Goal: Task Accomplishment & Management: Use online tool/utility

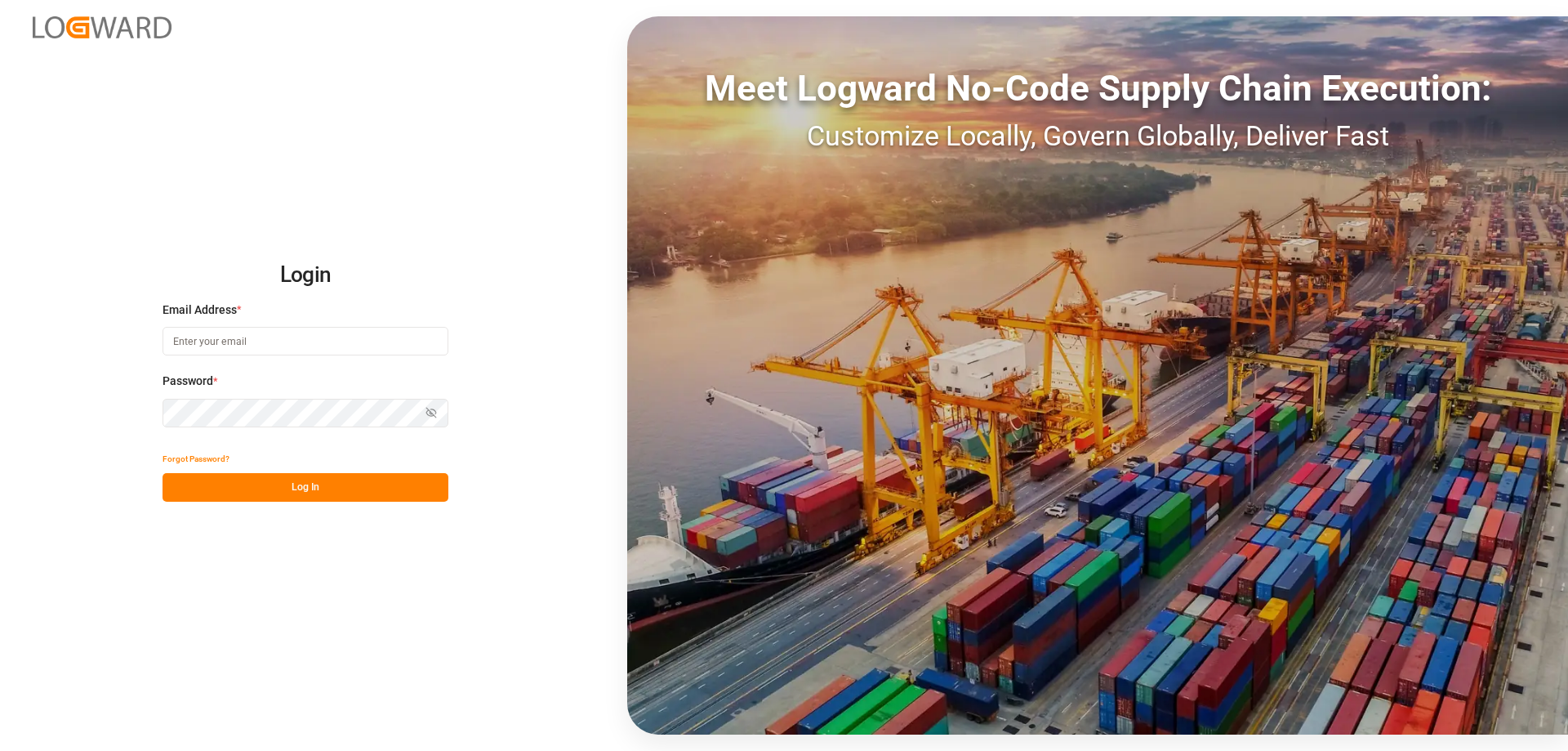
type input "mara-lynn.tan@leschaco.com"
click at [282, 478] on button "Log In" at bounding box center [306, 487] width 286 height 28
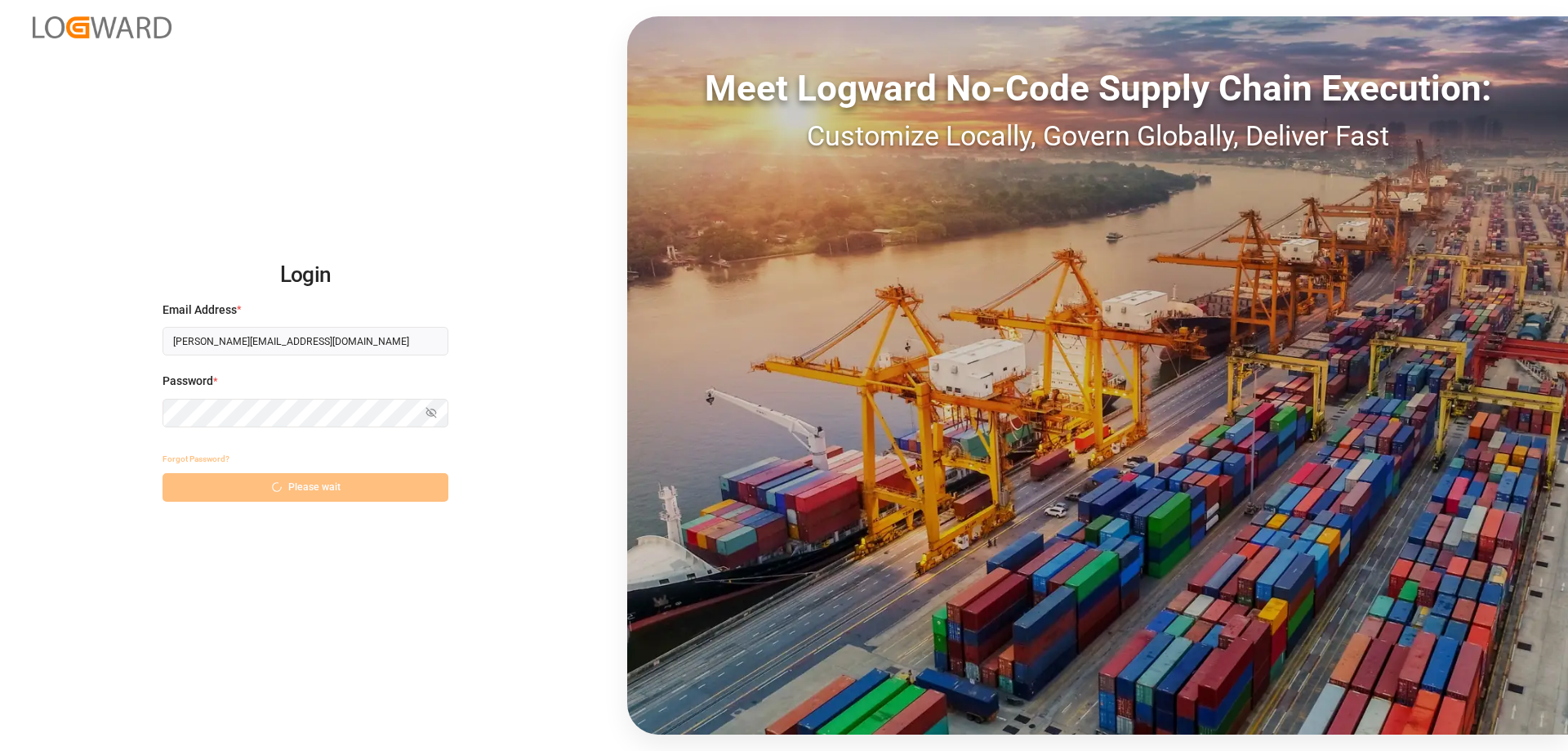
click at [284, 487] on div "Forgot Password? Please wait" at bounding box center [306, 473] width 286 height 57
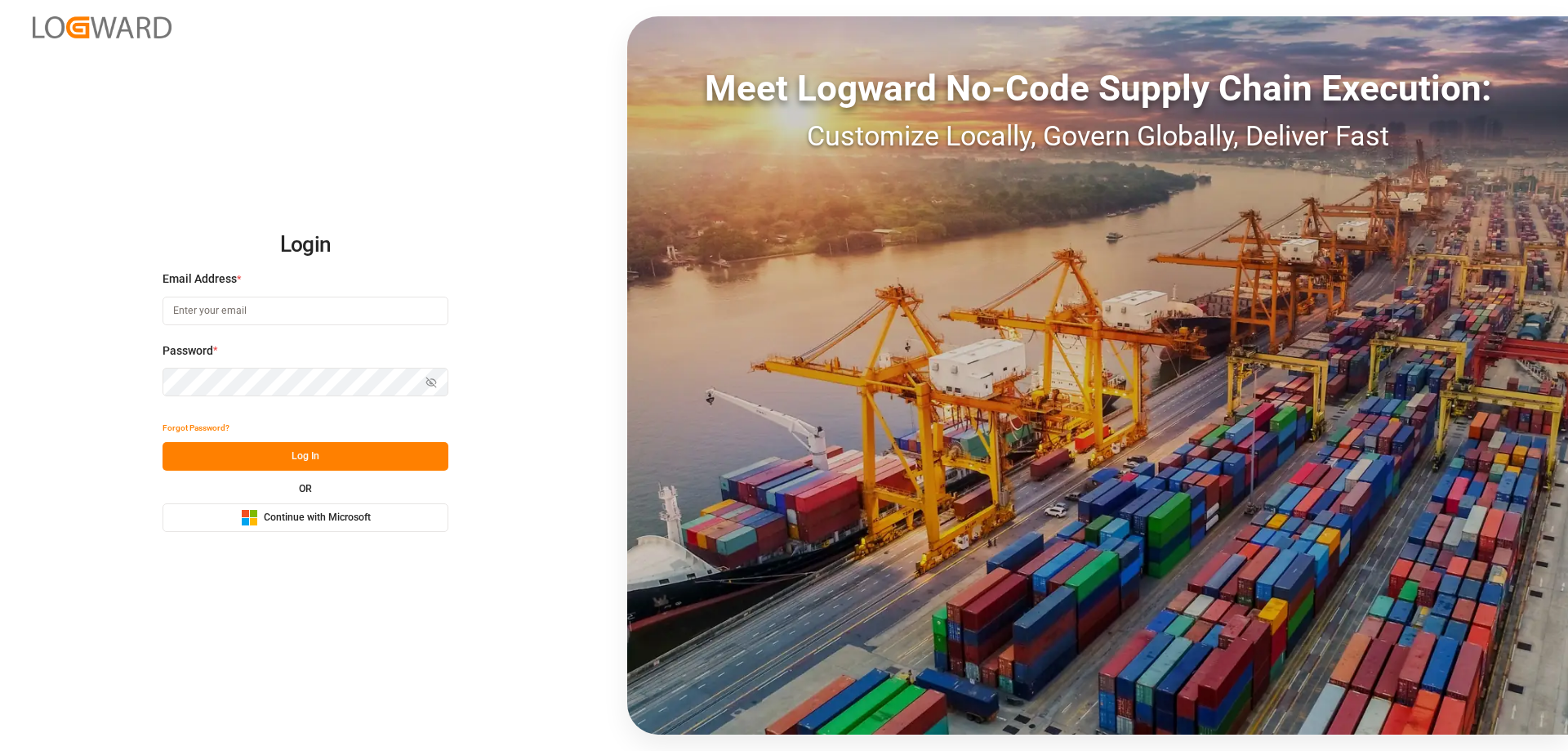
type input "mara-lynn.tan@leschaco.com"
click at [328, 462] on button "Log In" at bounding box center [306, 456] width 286 height 28
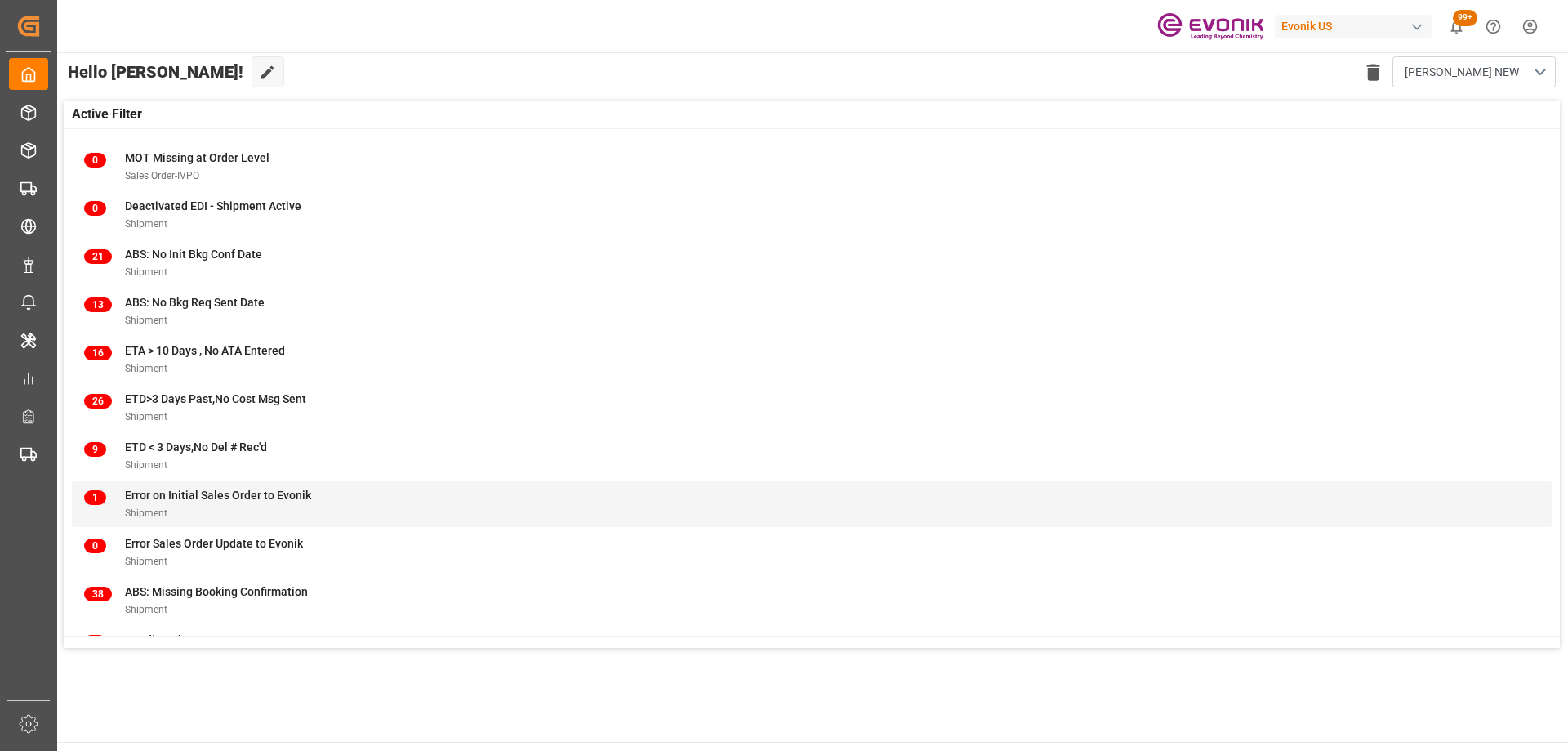
scroll to position [209, 0]
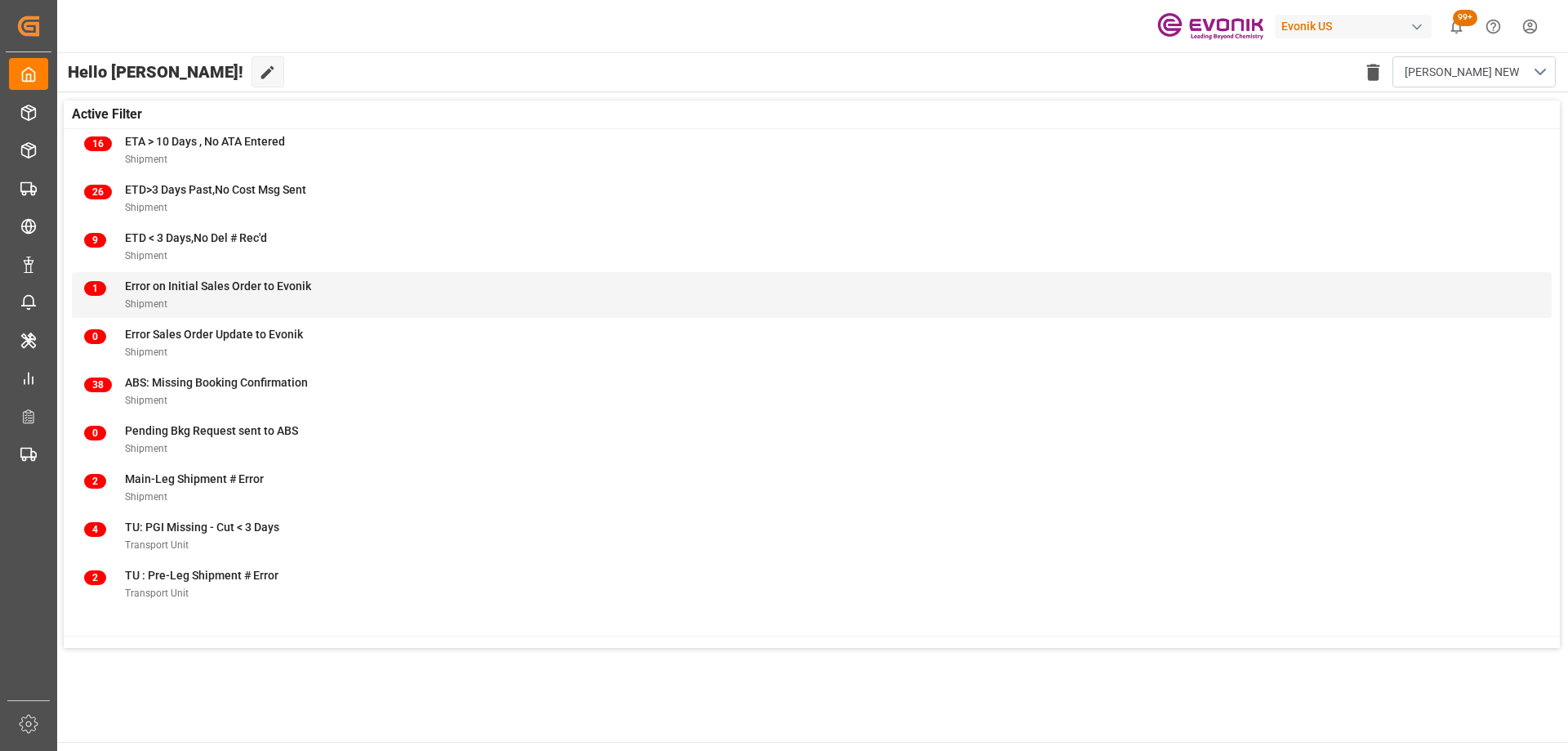
click at [311, 300] on div "1 Error on Initial Sales Order to Evonik Shipment" at bounding box center [812, 295] width 1455 height 34
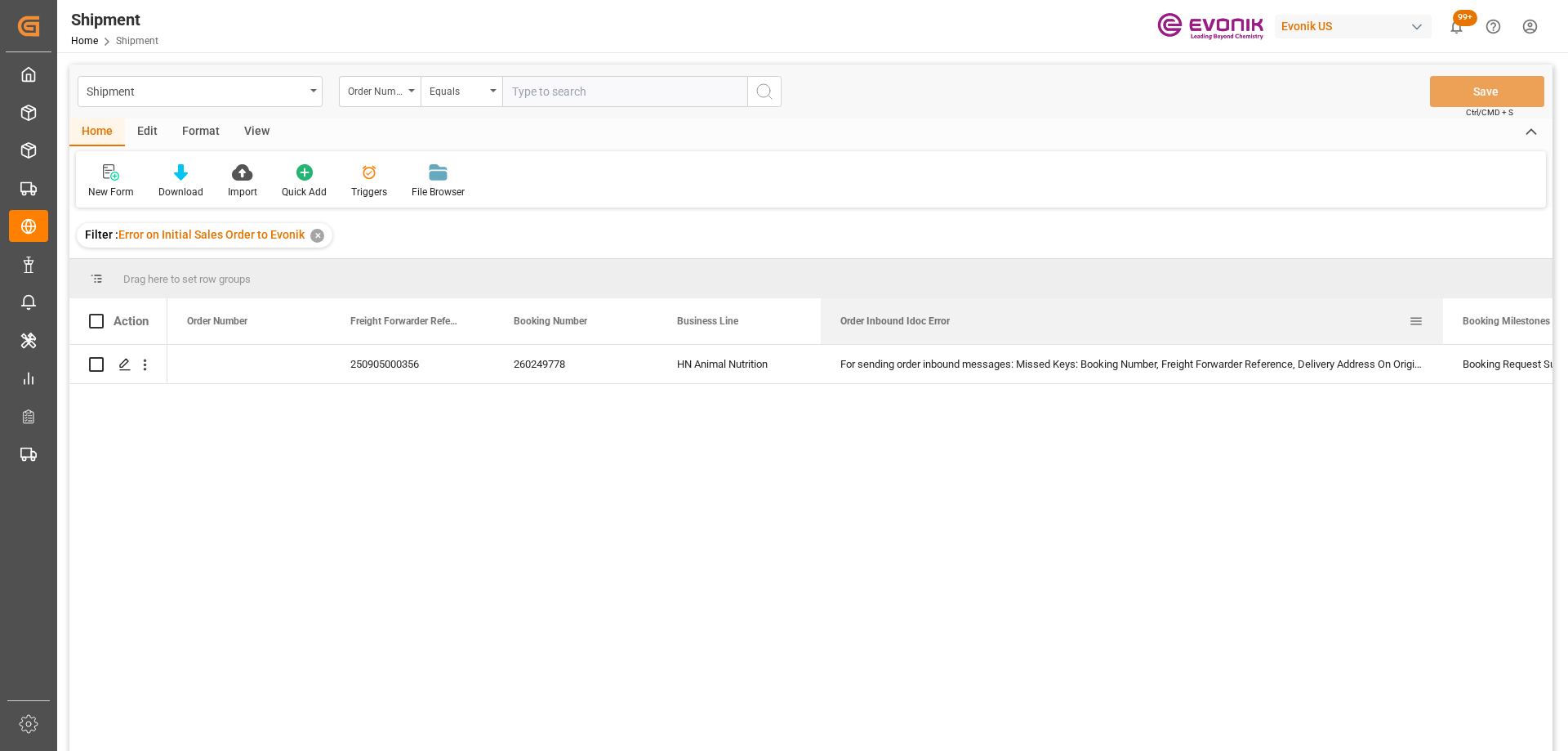
drag, startPoint x: 981, startPoint y: 307, endPoint x: 1440, endPoint y: 315, distance: 459.1
click at [1440, 315] on div at bounding box center [1443, 320] width 7 height 46
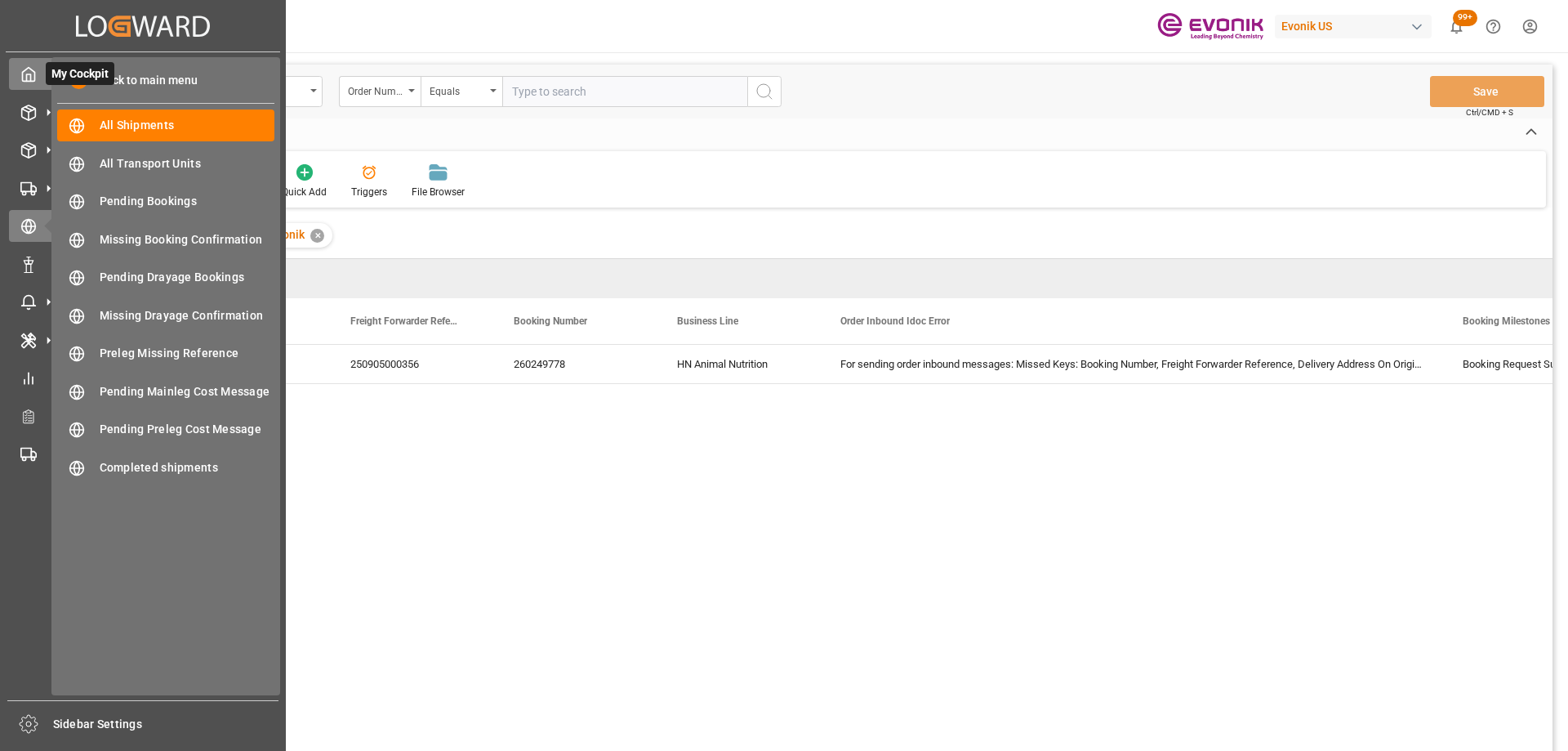
click at [29, 66] on icon at bounding box center [28, 74] width 16 height 16
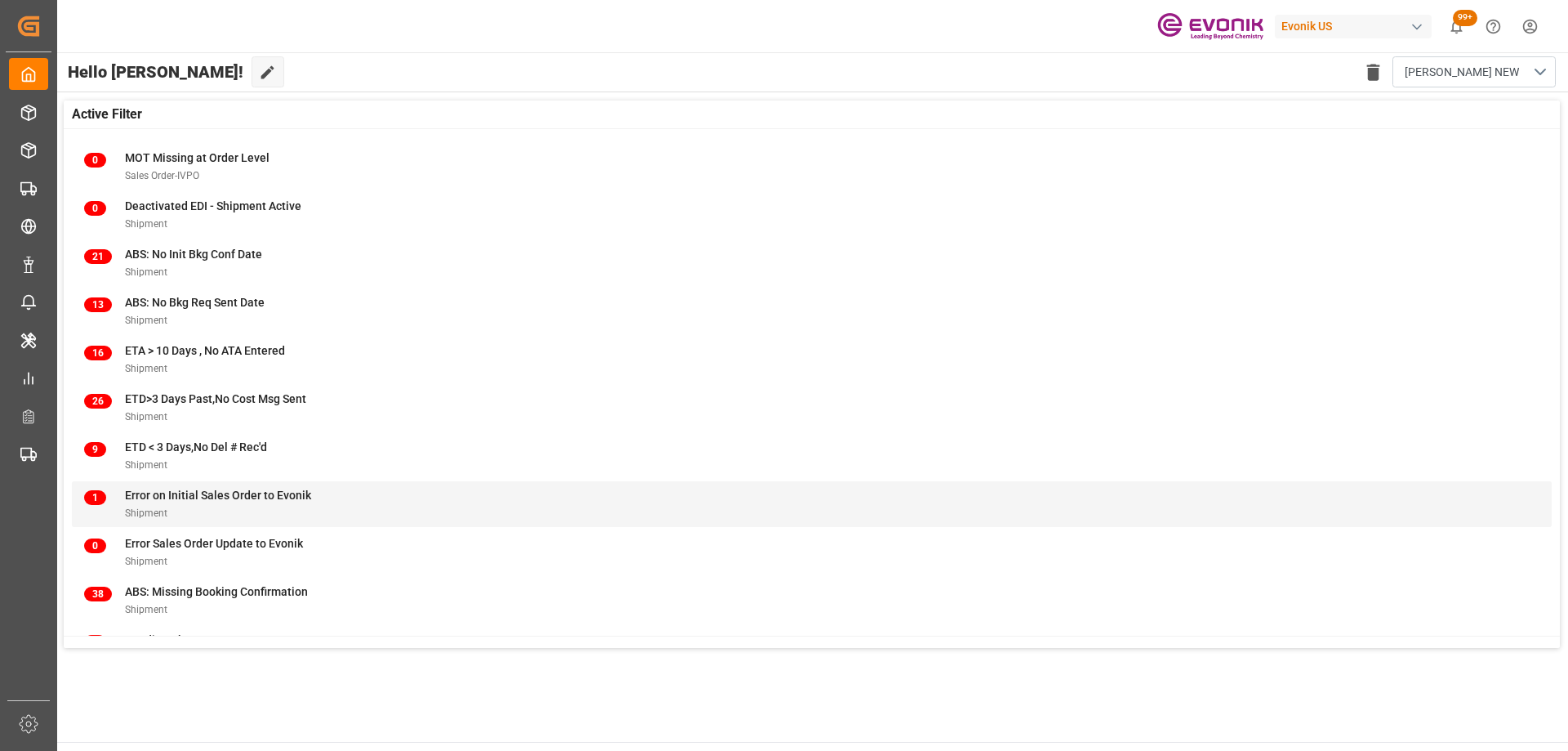
scroll to position [209, 0]
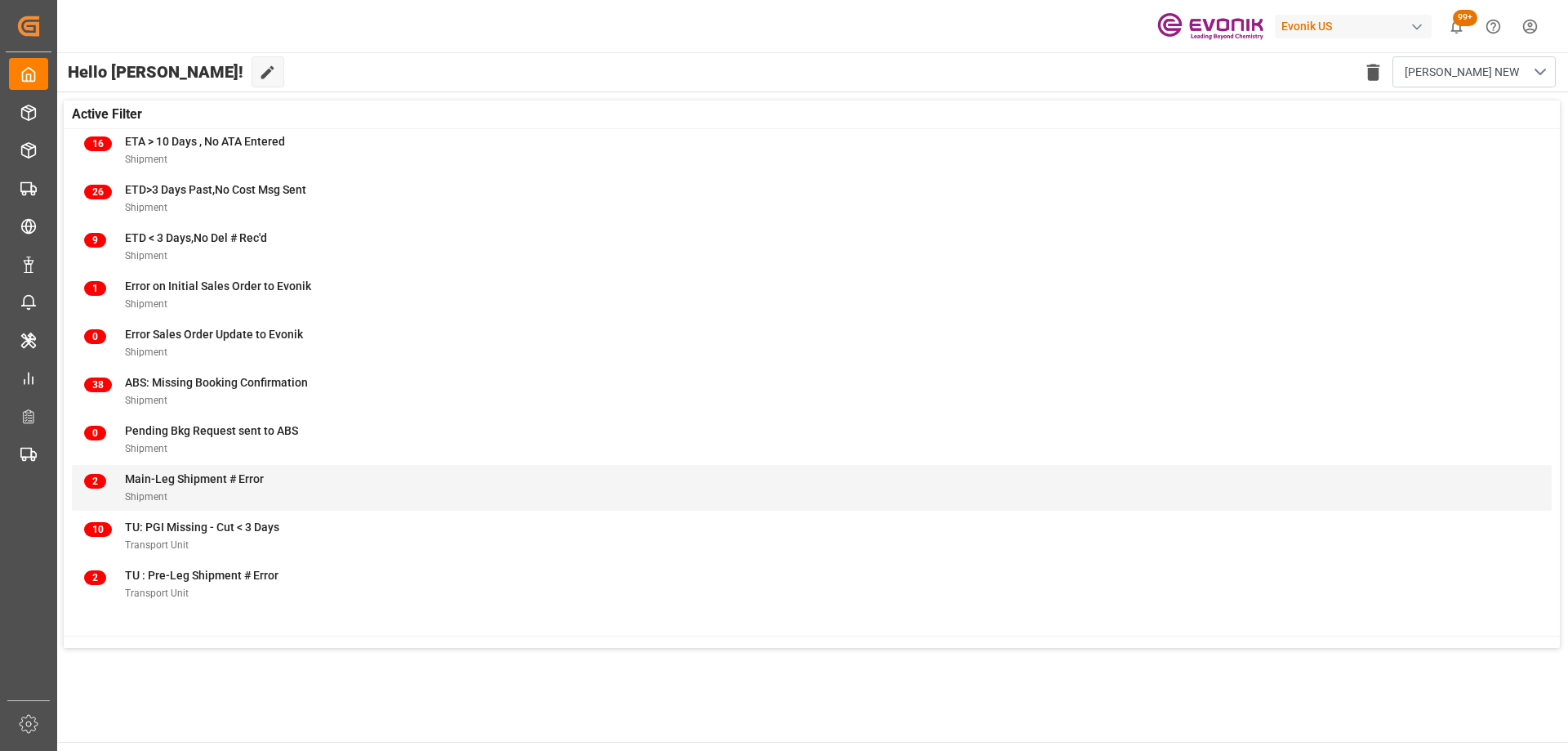
click at [361, 477] on div "2 Main-Leg Shipment # Error Shipment" at bounding box center [812, 487] width 1455 height 34
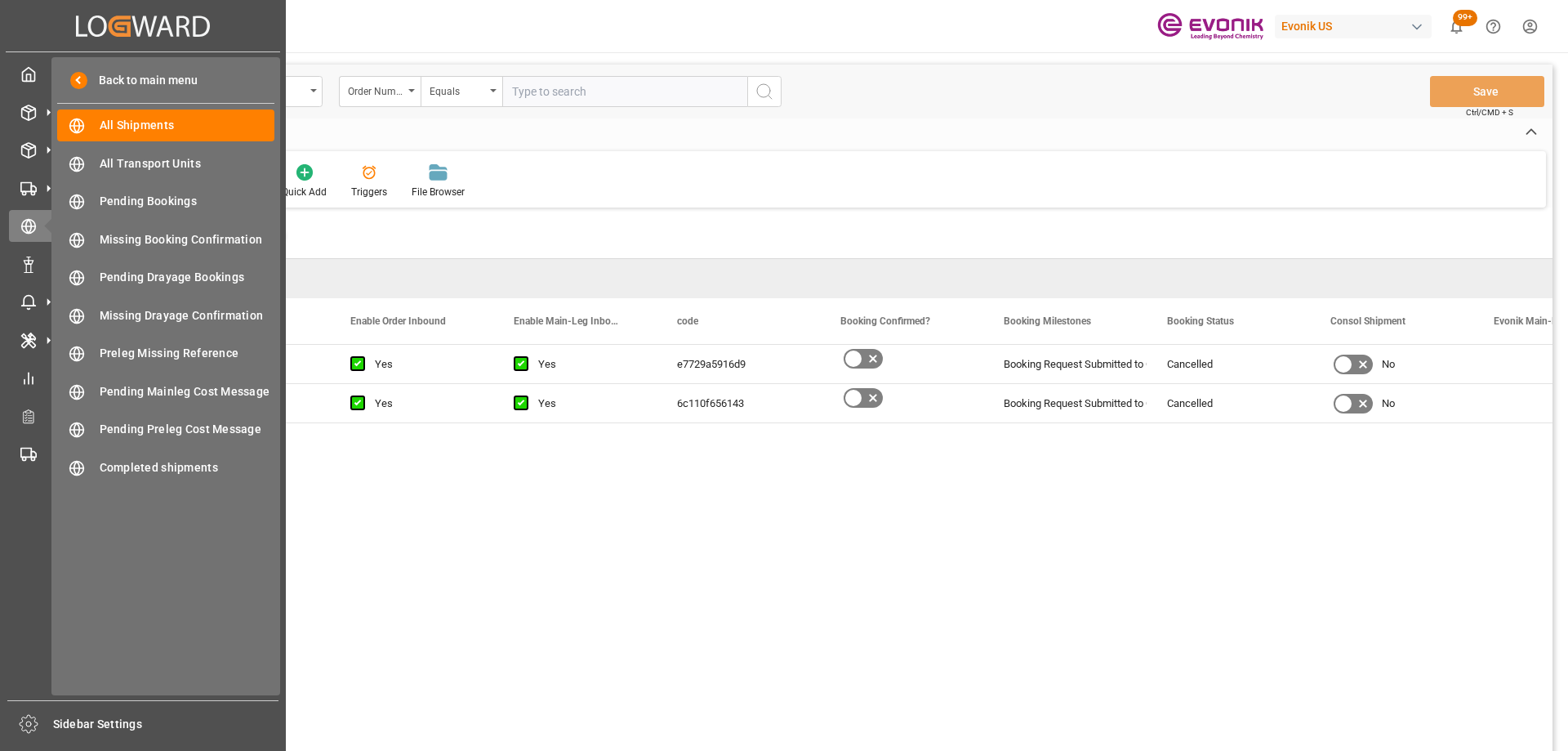
click at [39, 32] on div "Created by potrace 1.15, written by Peter Selinger 2001-2017 Created by potrace…" at bounding box center [143, 26] width 275 height 52
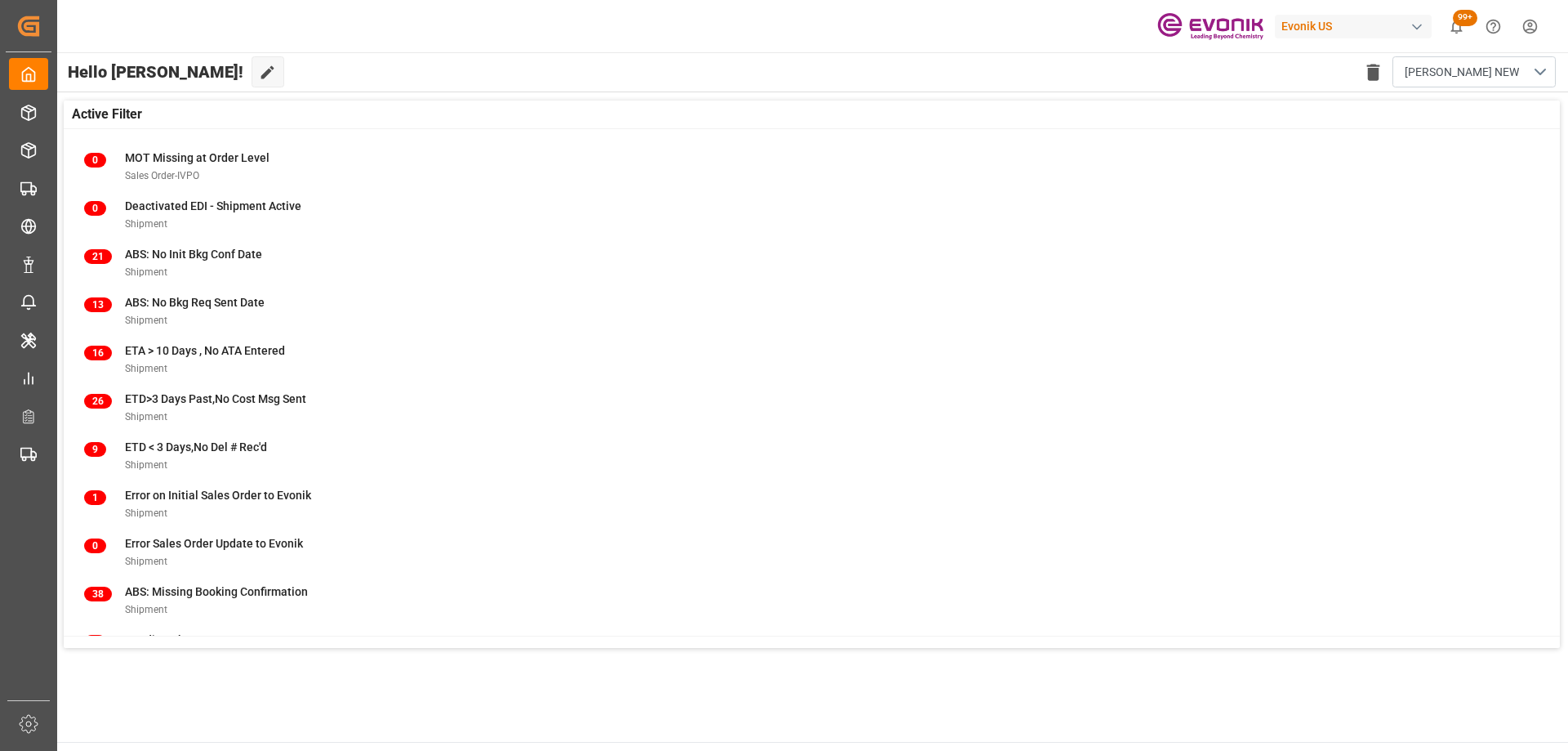
scroll to position [164, 0]
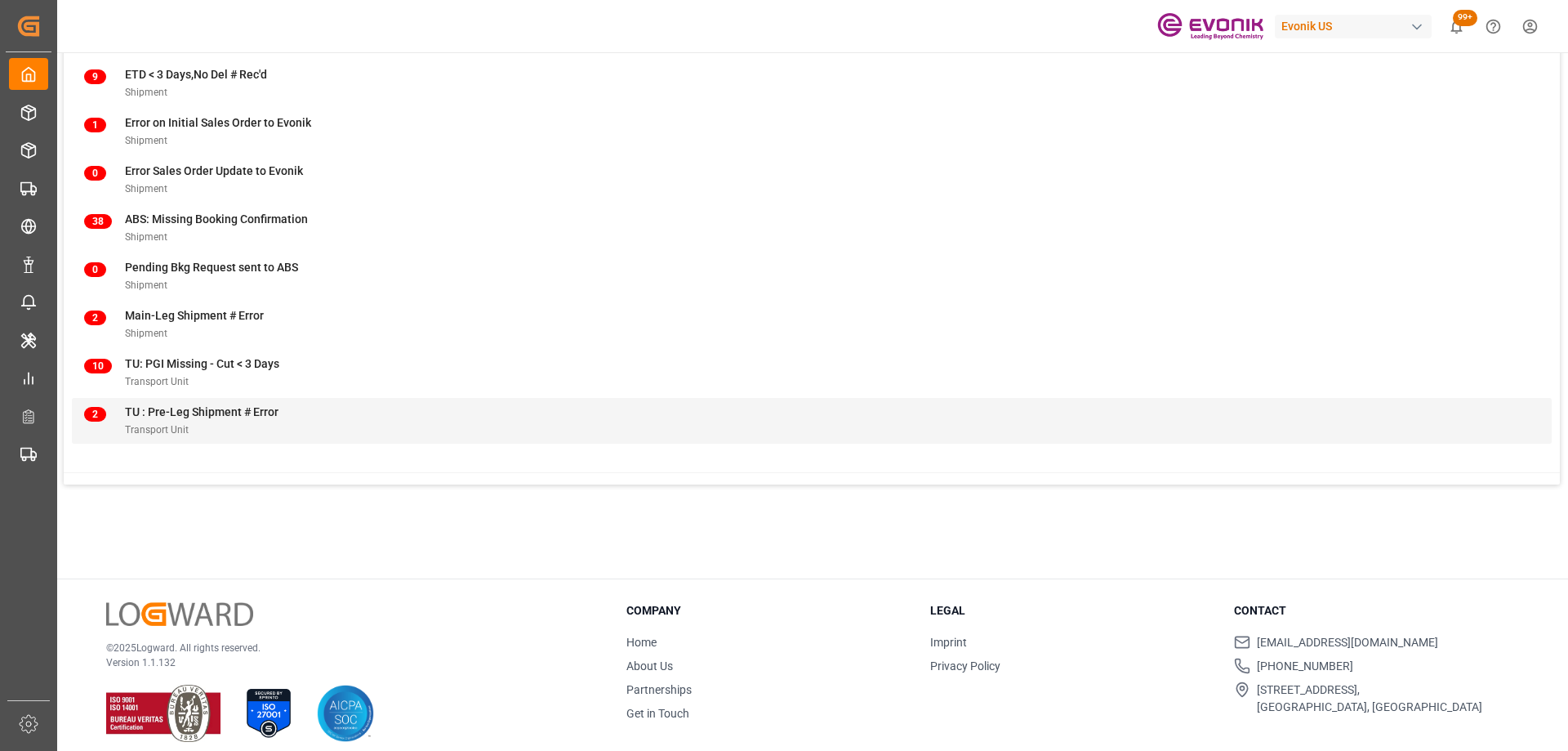
click at [371, 419] on div "2 TU : Pre-Leg Shipment # Error Transport Unit" at bounding box center [812, 420] width 1455 height 34
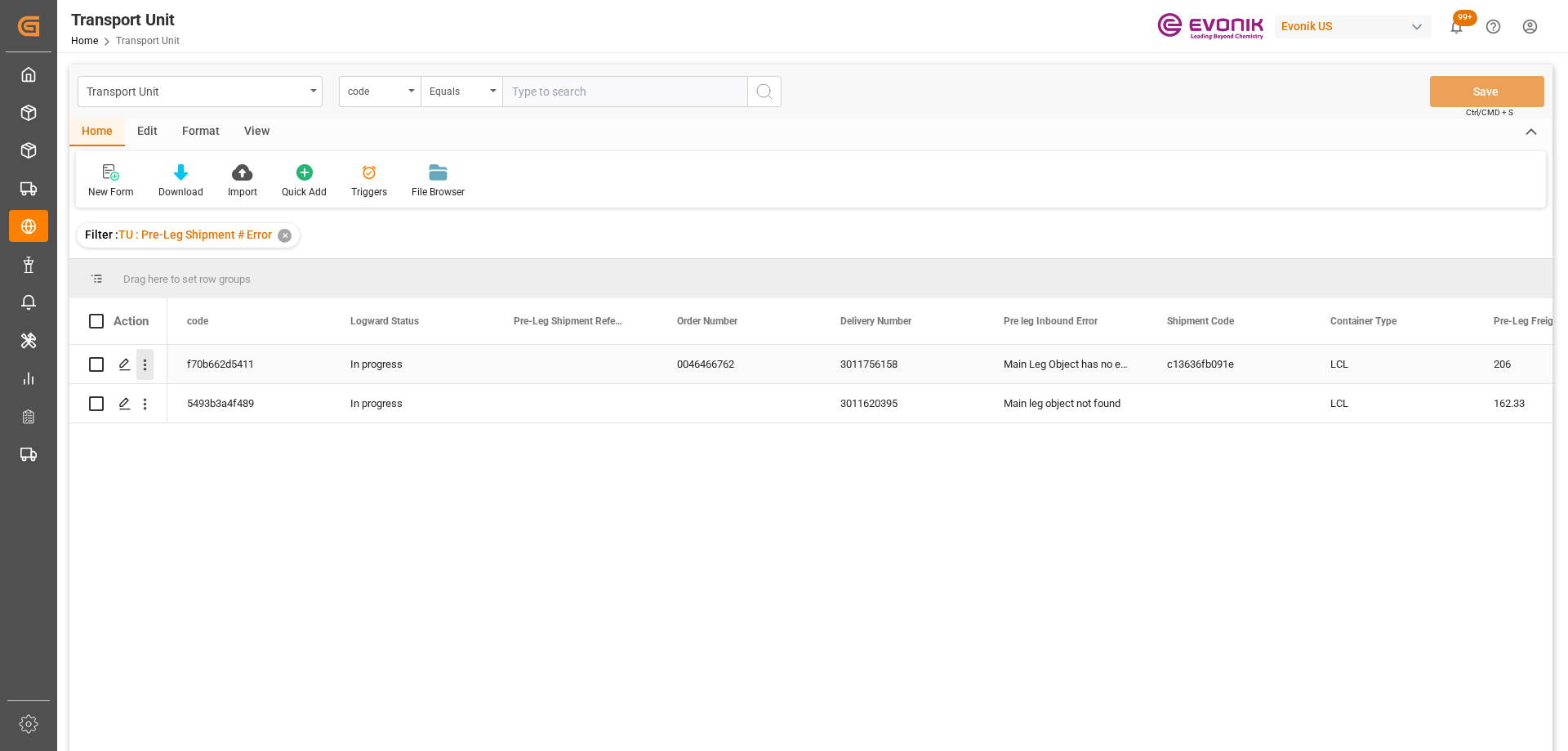
click at [142, 358] on icon "open menu" at bounding box center [145, 364] width 17 height 17
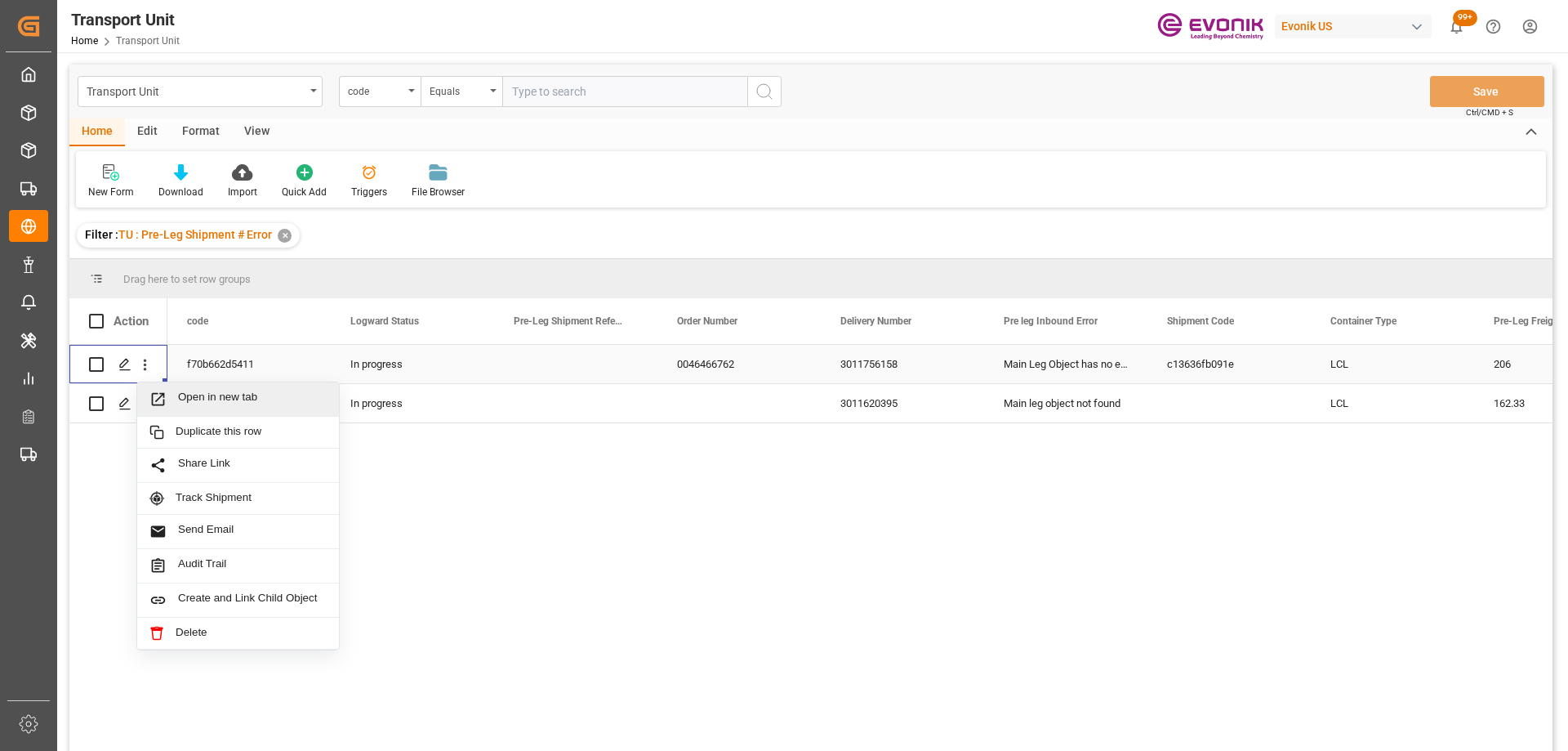
click at [166, 389] on div "Open in new tab" at bounding box center [238, 400] width 201 height 34
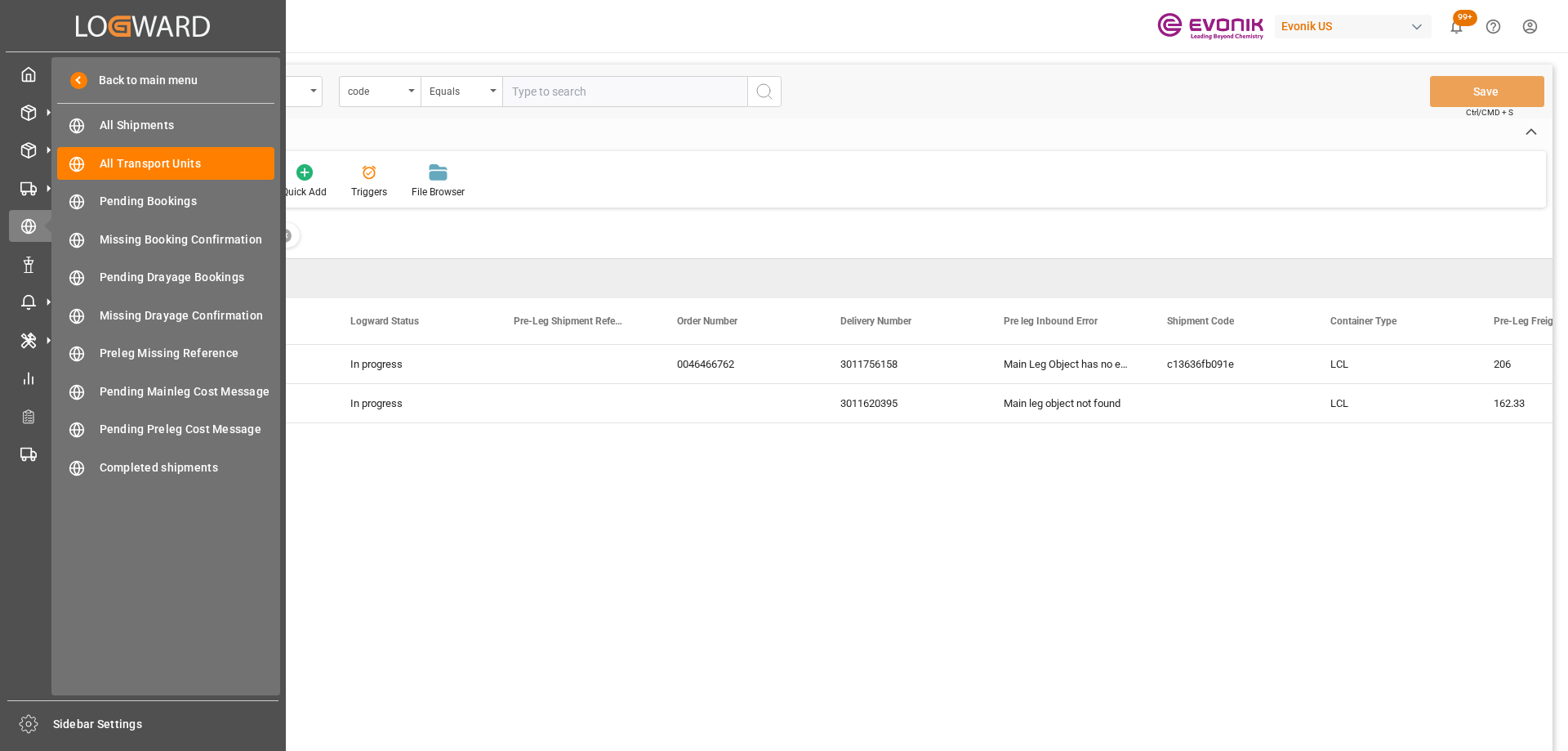
click at [40, 26] on div "Created by potrace 1.15, written by Peter Selinger 2001-2017 Created by potrace…" at bounding box center [143, 26] width 275 height 52
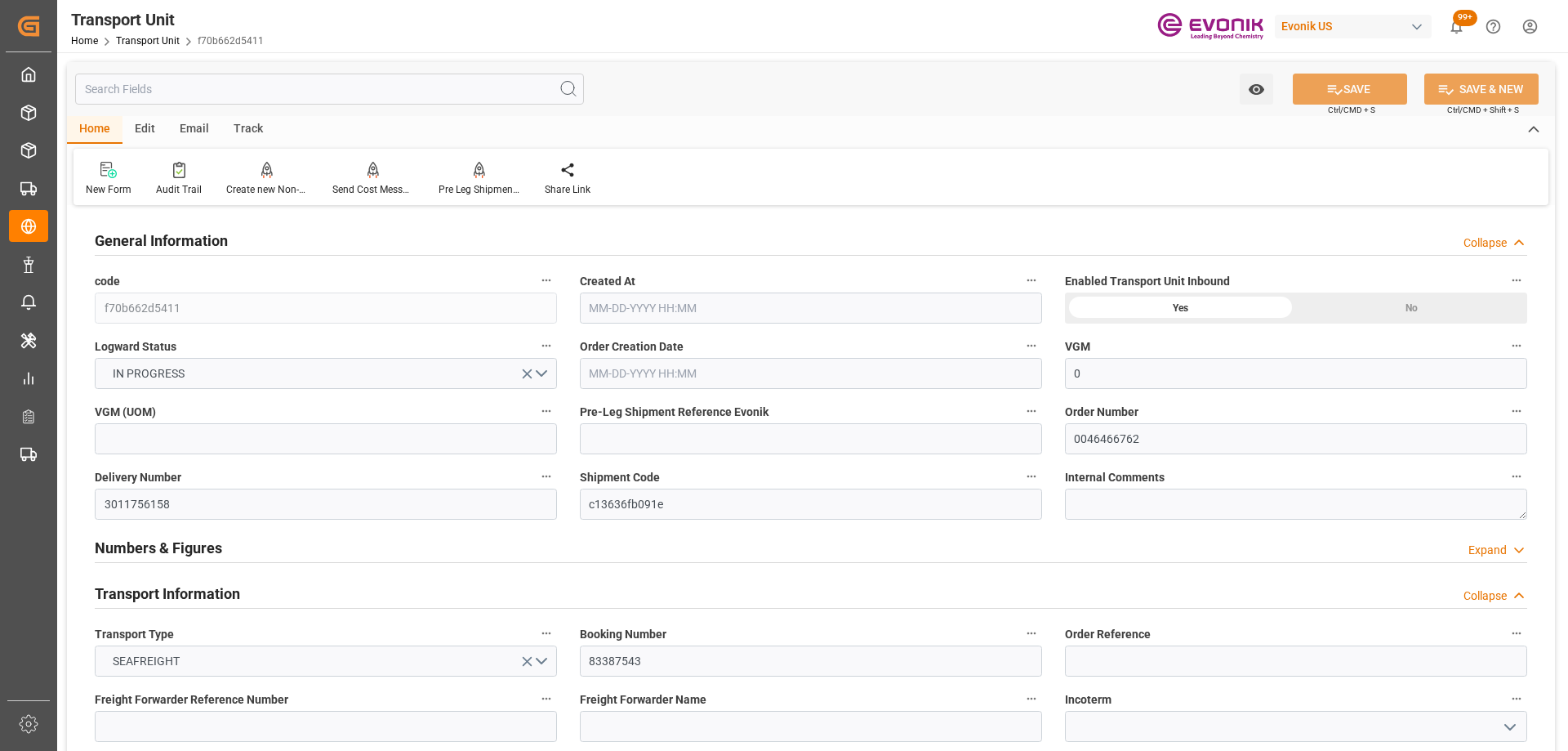
type input "0"
type input "AC Containerline"
type input "Leschaco Inc."
type input "USJAX"
type input "BRSSZ"
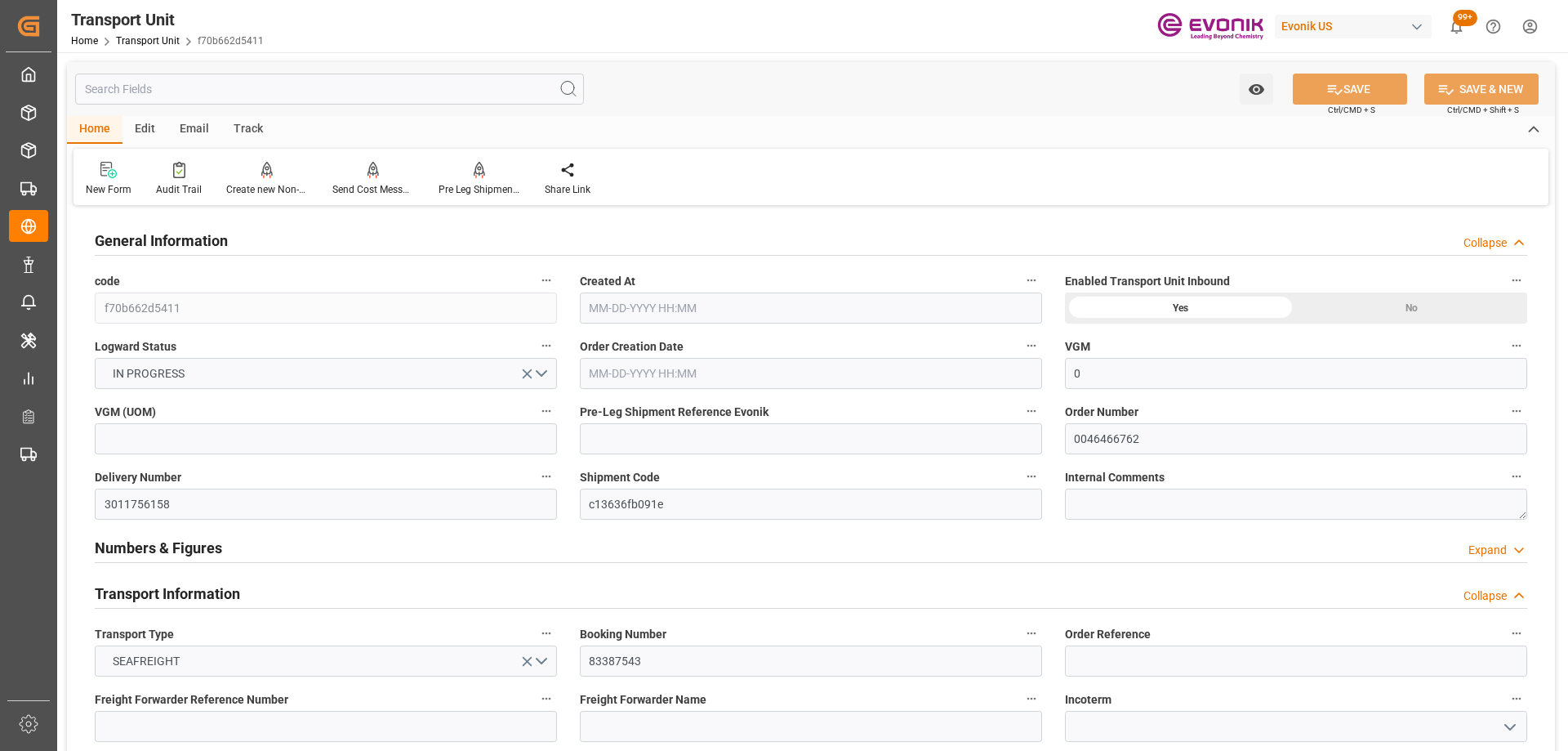
type input "858.661"
type input "[DATE] 21:33"
type input "[DATE]"
type input "[DATE] 00:00"
type input "09-10-2025 00:00"
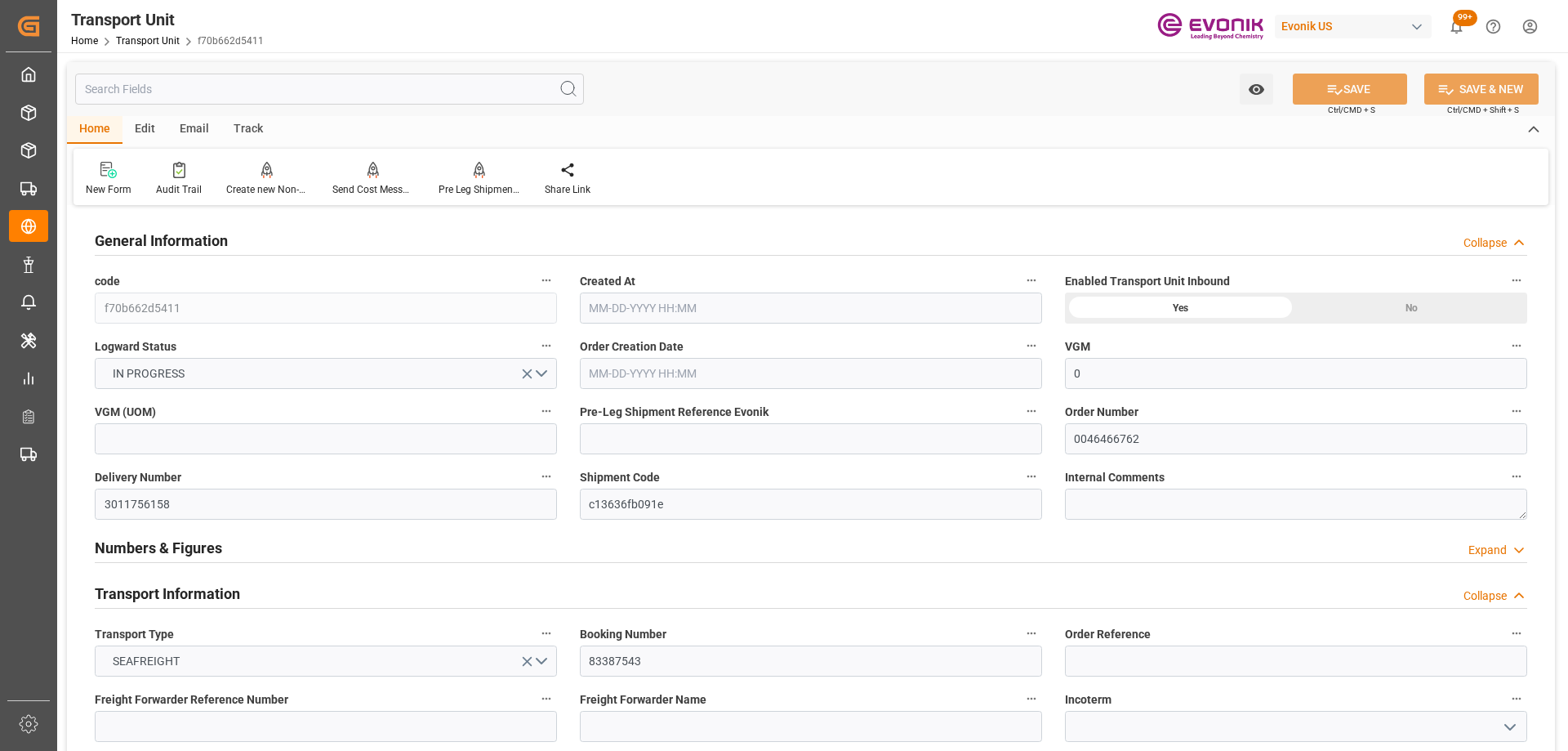
type input "[DATE] 00:00"
type input "09-23-2025 00:00"
type input "[DATE] 10:00"
click at [429, 90] on input "text" at bounding box center [329, 89] width 509 height 31
click at [1035, 480] on icon "button" at bounding box center [1031, 475] width 13 height 13
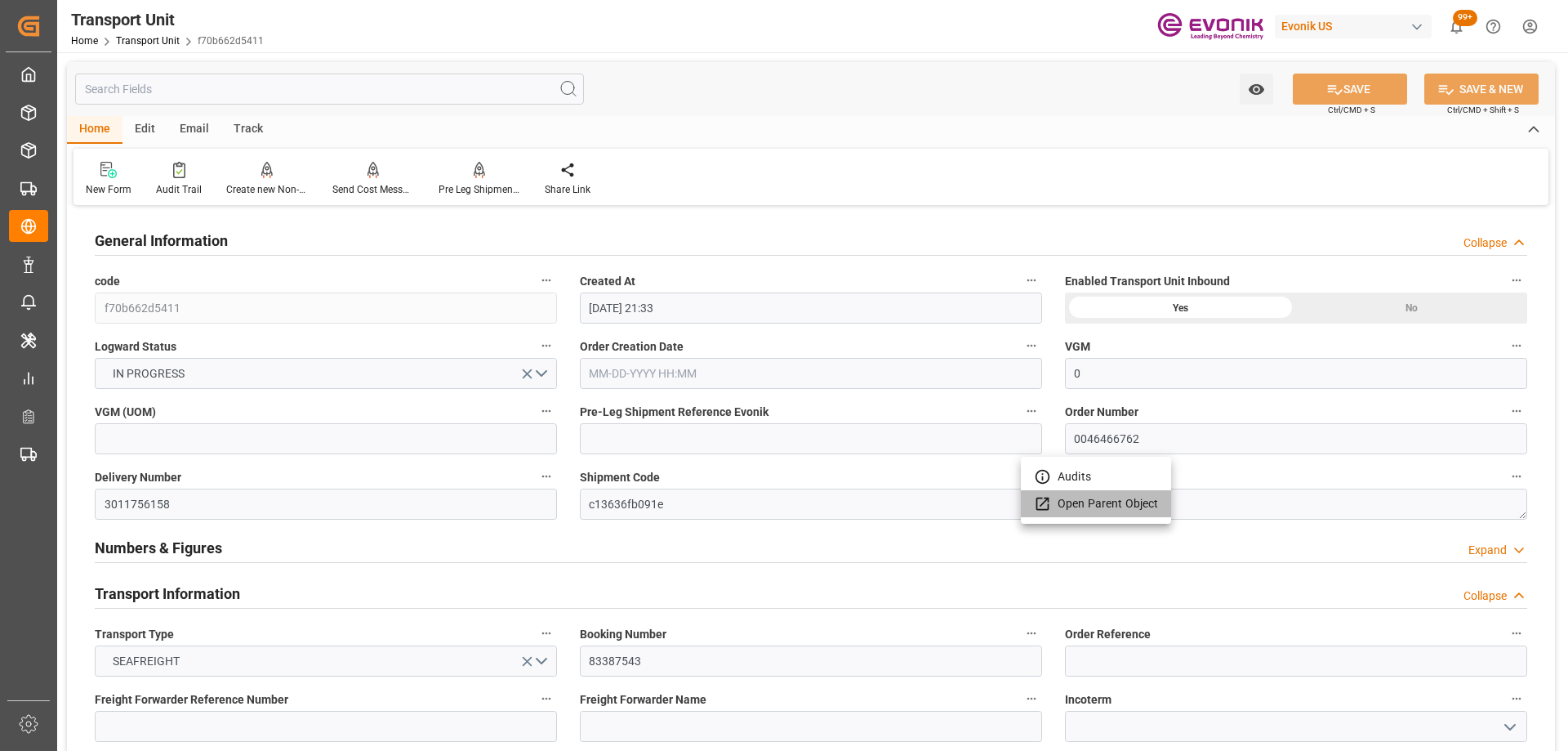
click at [1041, 500] on icon at bounding box center [1043, 504] width 17 height 17
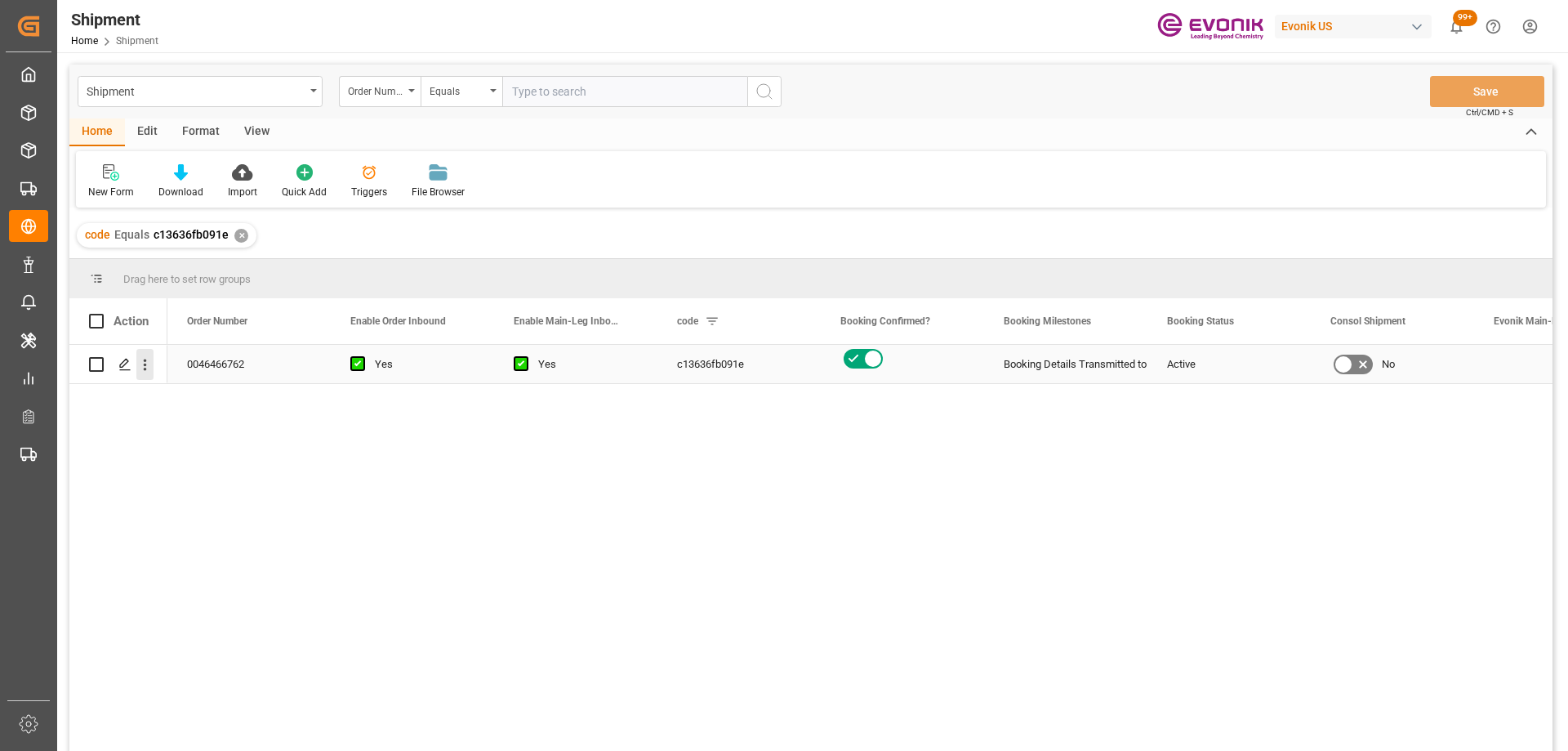
click at [148, 368] on icon "open menu" at bounding box center [145, 364] width 17 height 17
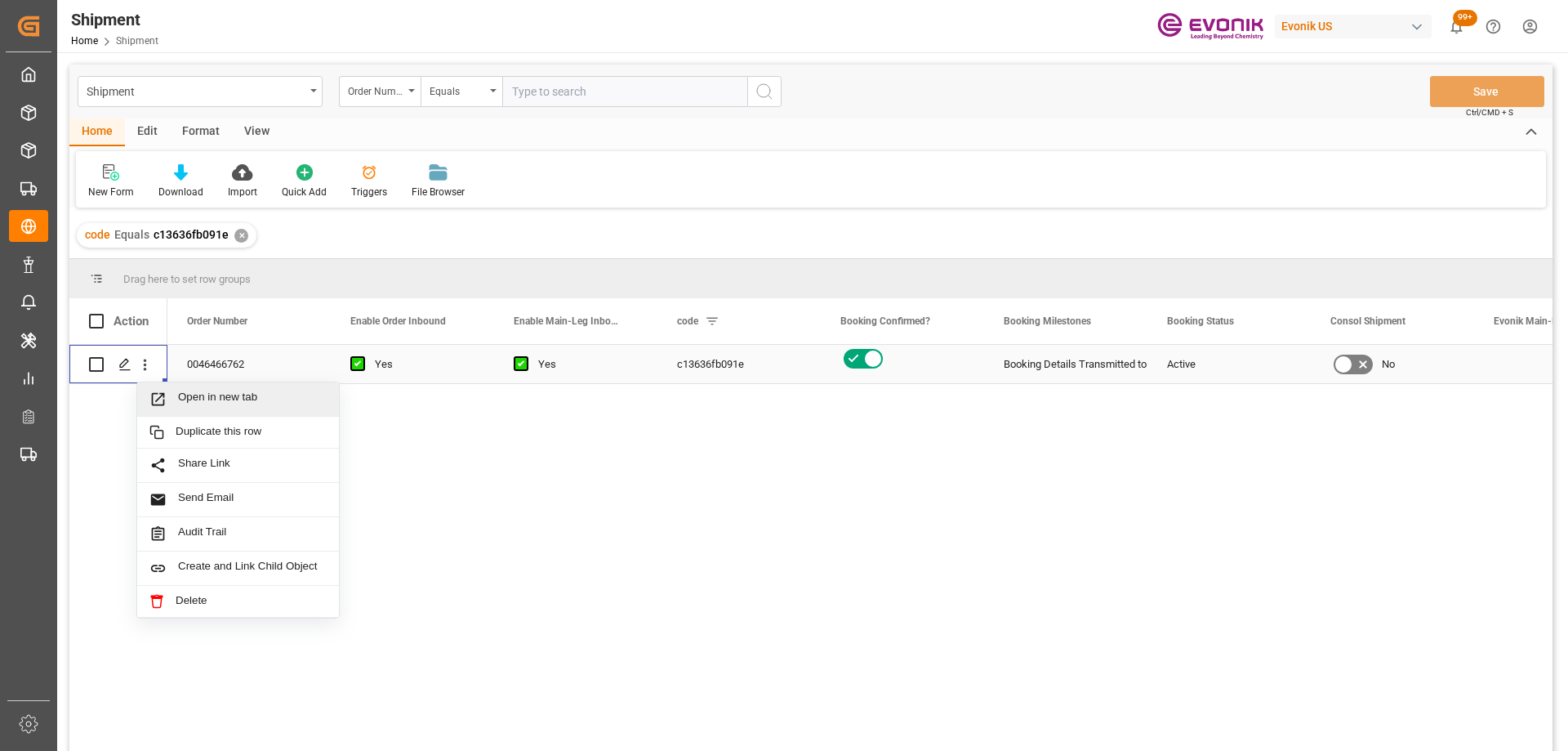
click at [165, 388] on div "Open in new tab" at bounding box center [238, 400] width 201 height 34
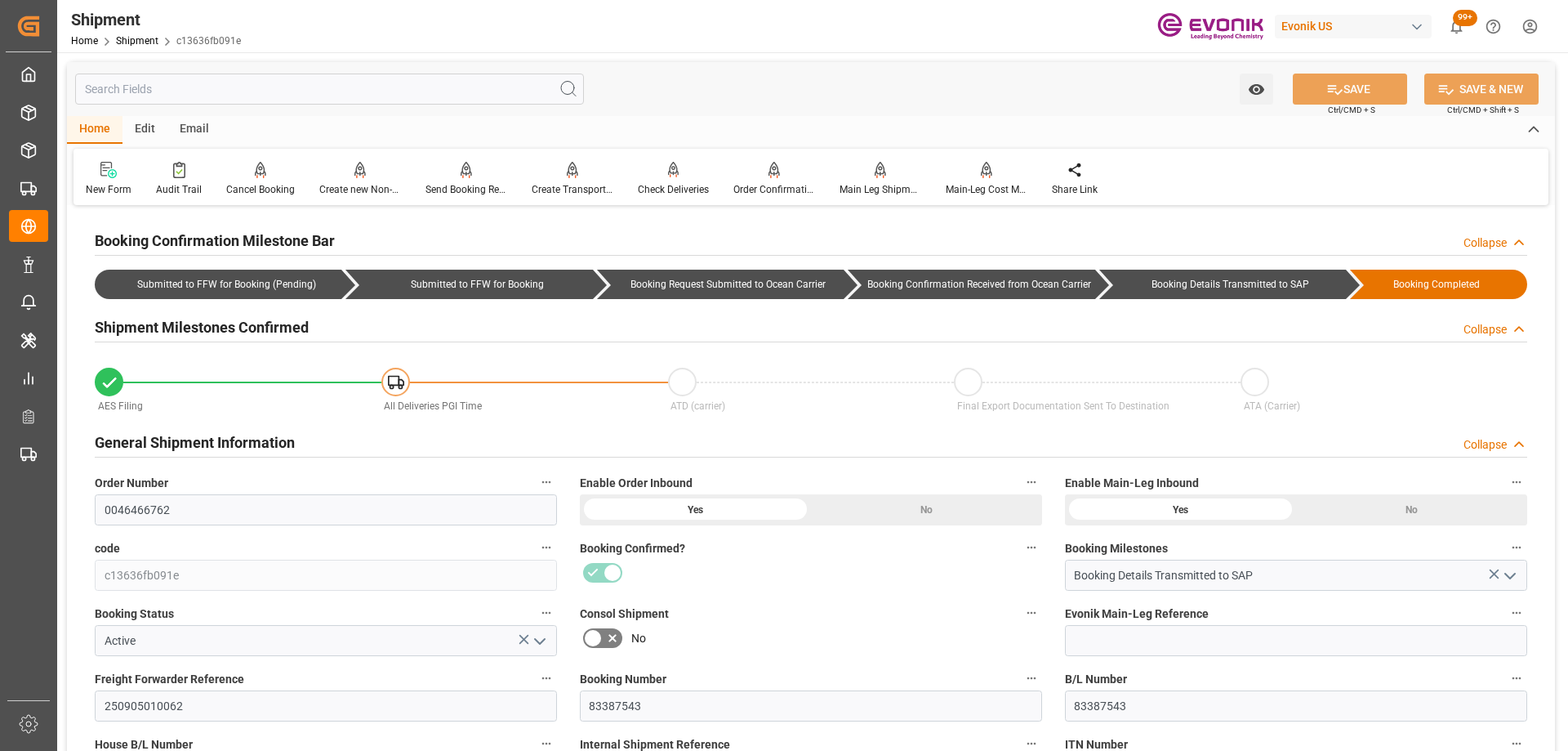
scroll to position [326, 0]
